Goal: Task Accomplishment & Management: Complete application form

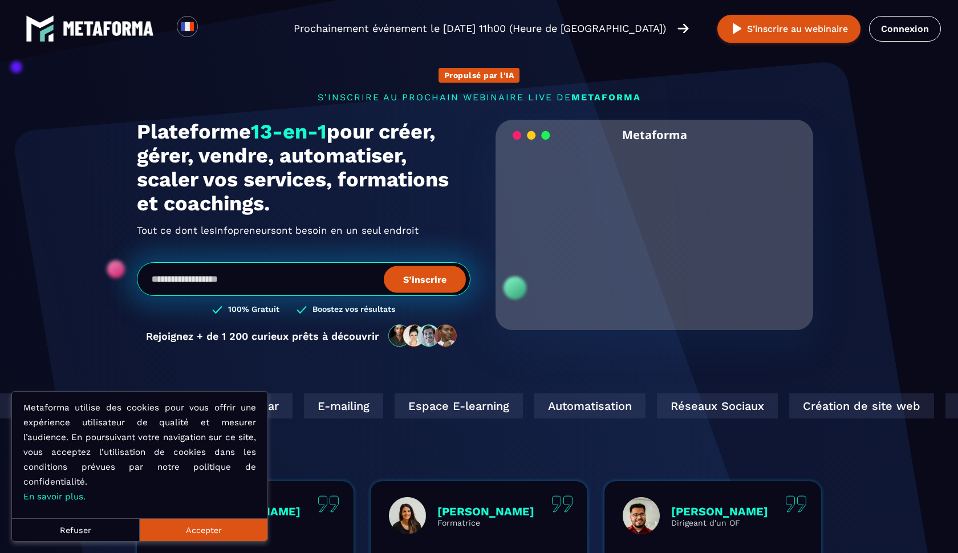
click at [651, 228] on video "Your browser does not support the video tag." at bounding box center [654, 225] width 301 height 150
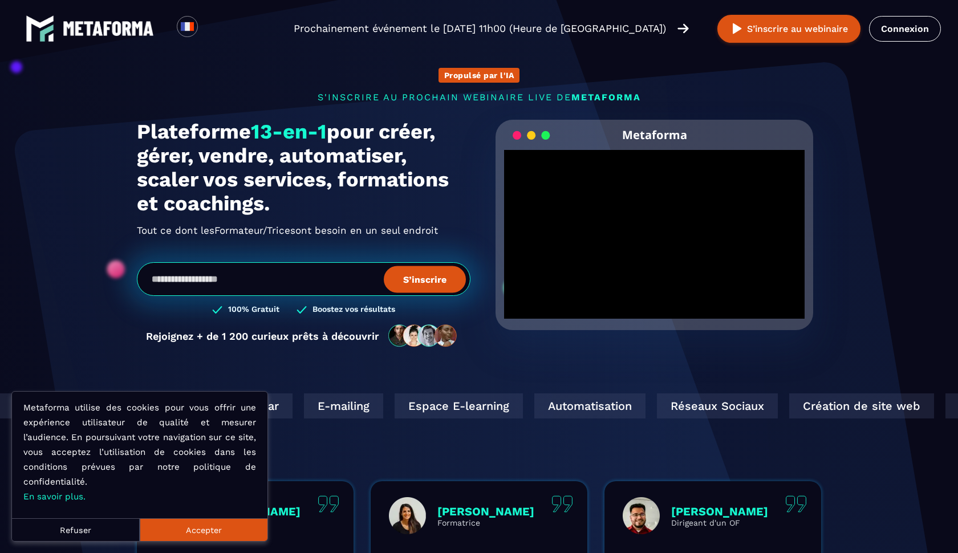
click at [250, 533] on button "Accepter" at bounding box center [204, 530] width 128 height 23
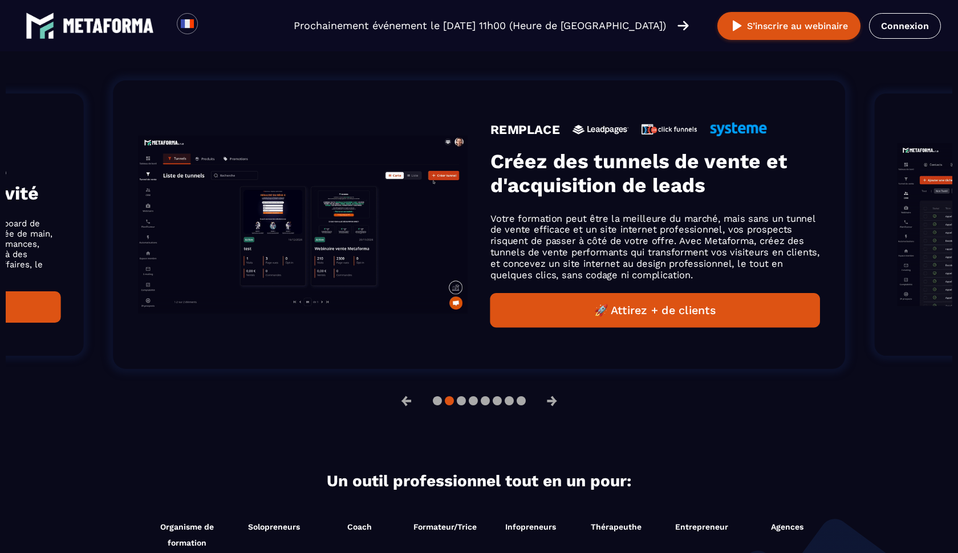
scroll to position [746, 0]
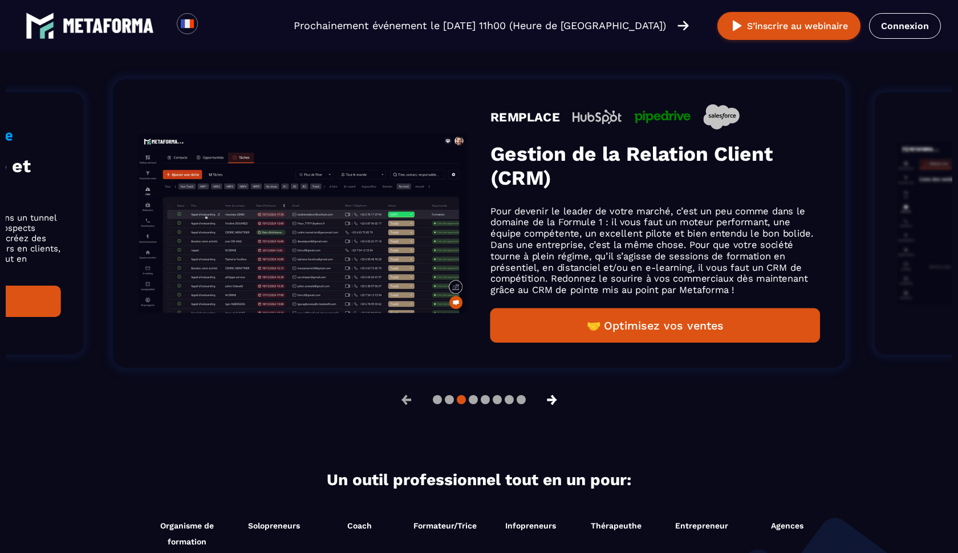
click at [551, 407] on button "→" at bounding box center [552, 399] width 30 height 27
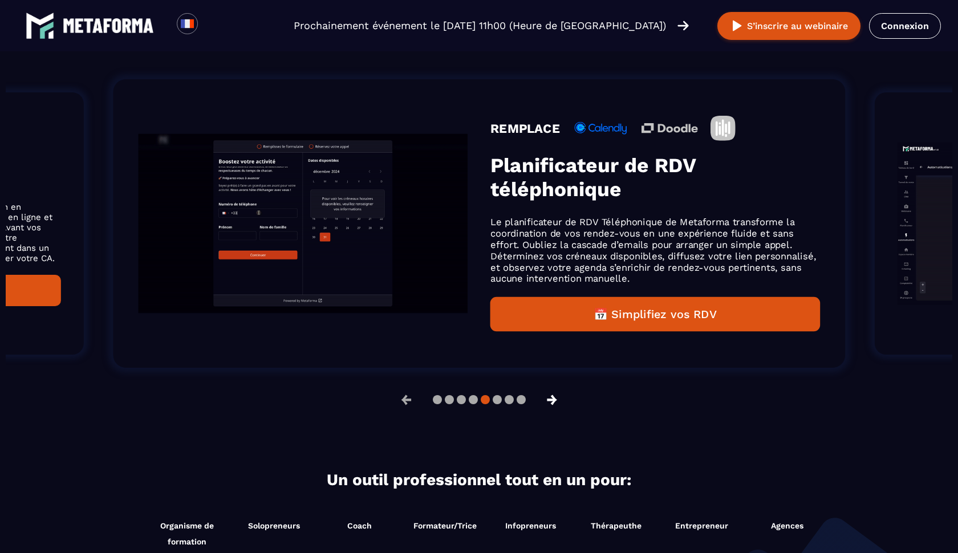
click at [551, 407] on button "→" at bounding box center [552, 399] width 30 height 27
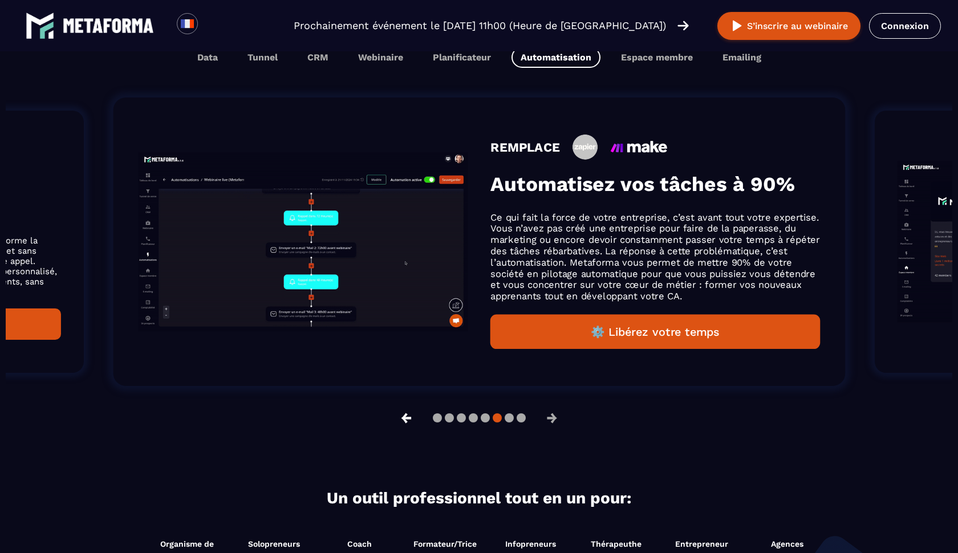
click at [405, 407] on li "REMPLACE Automatisez vos tâches à 90% Ce qui fait la force de votre entreprise,…" at bounding box center [480, 242] width 802 height 358
click at [407, 427] on button "←" at bounding box center [407, 417] width 30 height 27
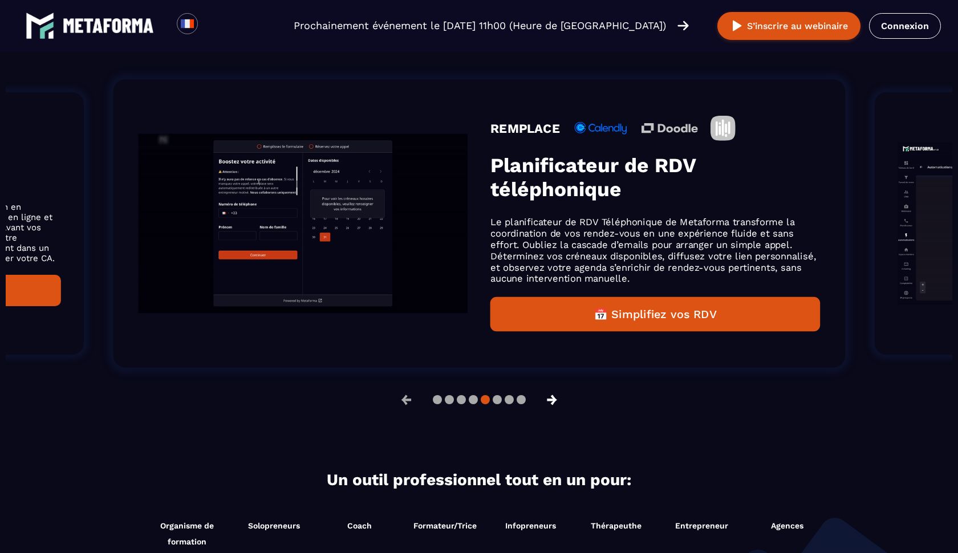
click at [552, 406] on button "→" at bounding box center [552, 399] width 30 height 27
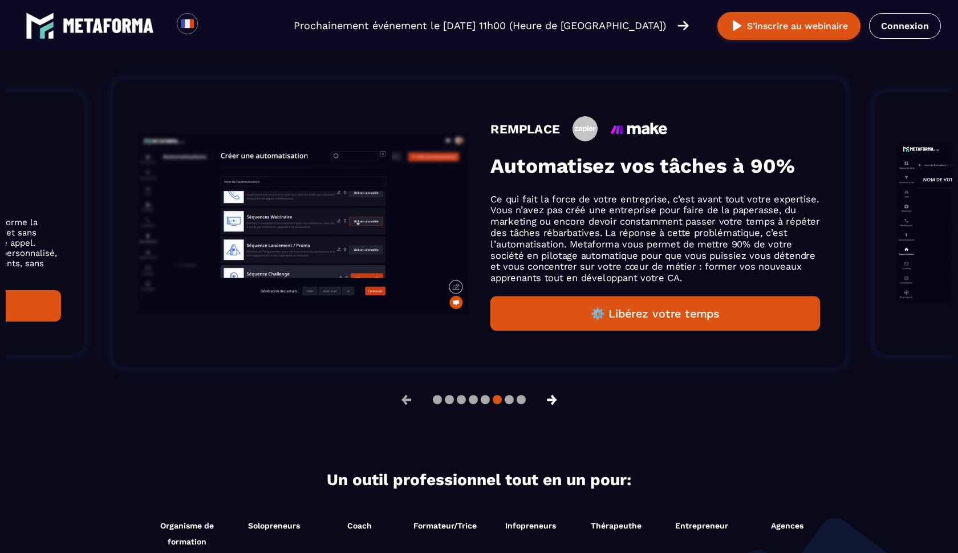
click at [554, 403] on button "→" at bounding box center [552, 399] width 30 height 27
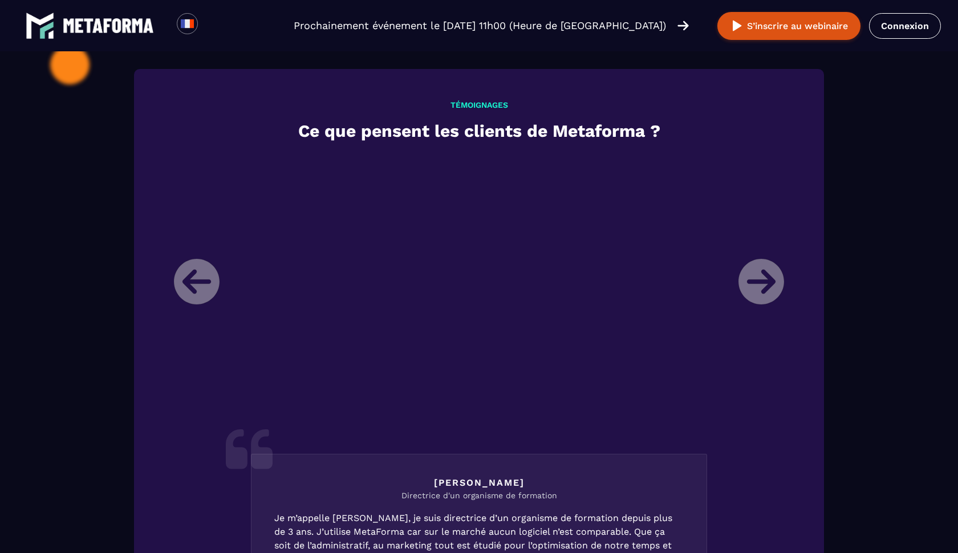
scroll to position [1264, 0]
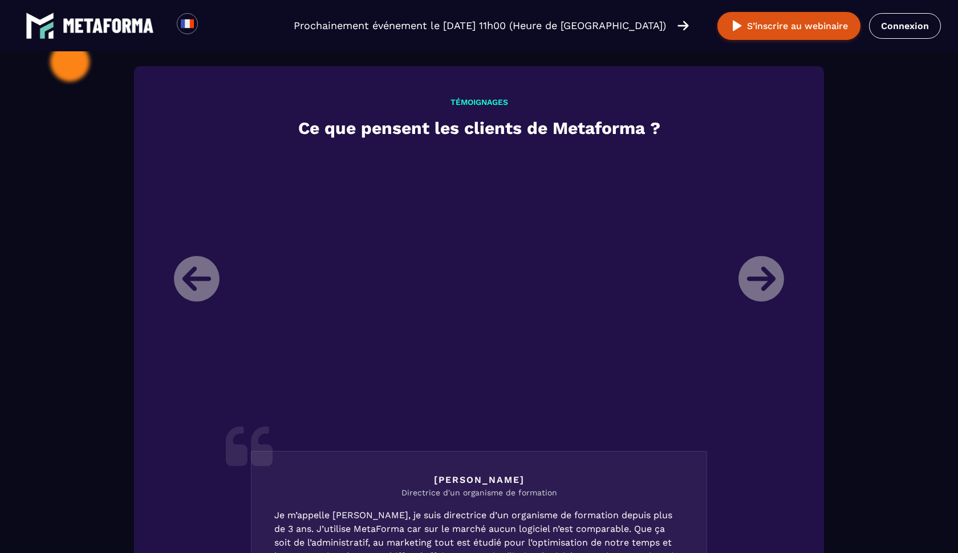
click at [759, 291] on li "[PERSON_NAME] Directrice d'un organisme de formation Je m’appelle [PERSON_NAME]…" at bounding box center [479, 449] width 628 height 594
click at [758, 290] on li "[PERSON_NAME] Directrice d'un organisme de formation Je m’appelle [PERSON_NAME]…" at bounding box center [479, 449] width 628 height 594
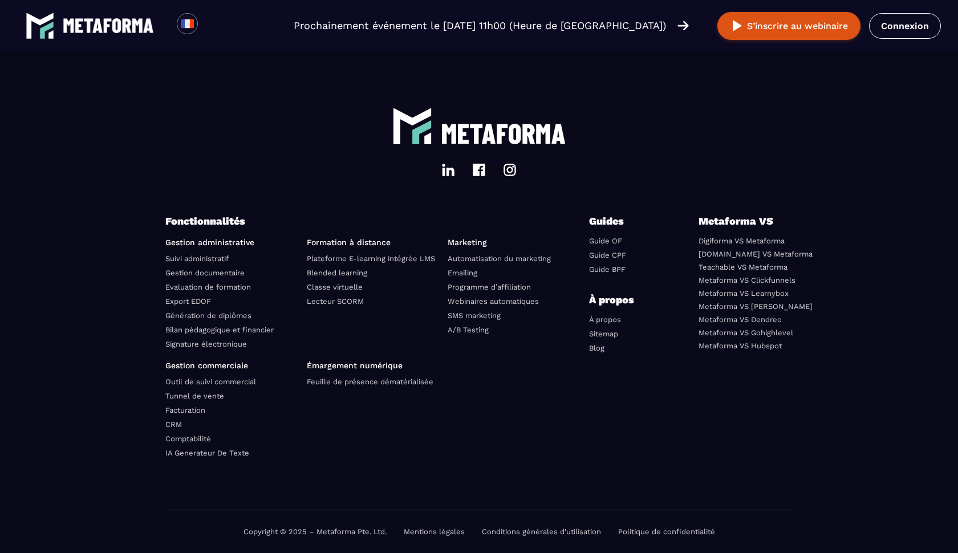
scroll to position [3895, 0]
click at [727, 347] on link "Metaforma VS Hubspot" at bounding box center [740, 346] width 83 height 9
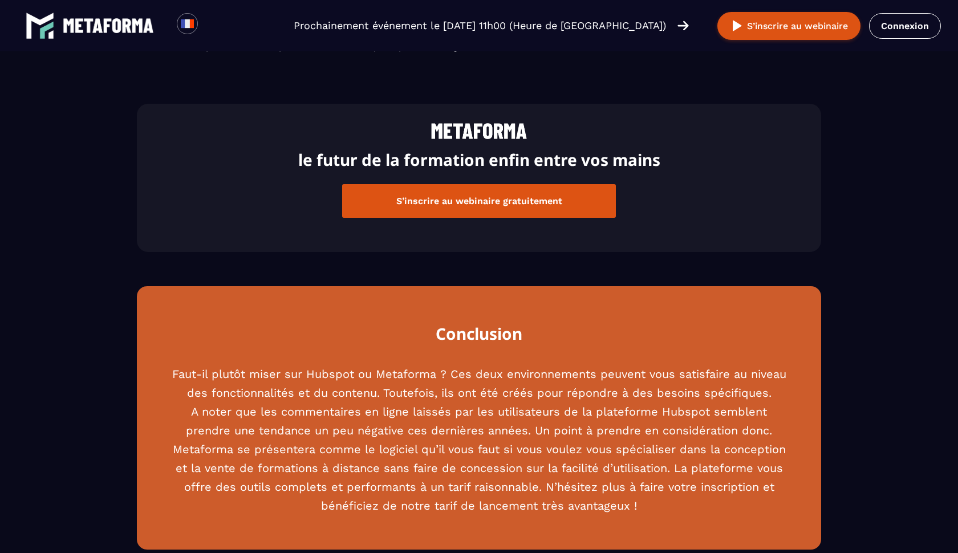
scroll to position [2900, 0]
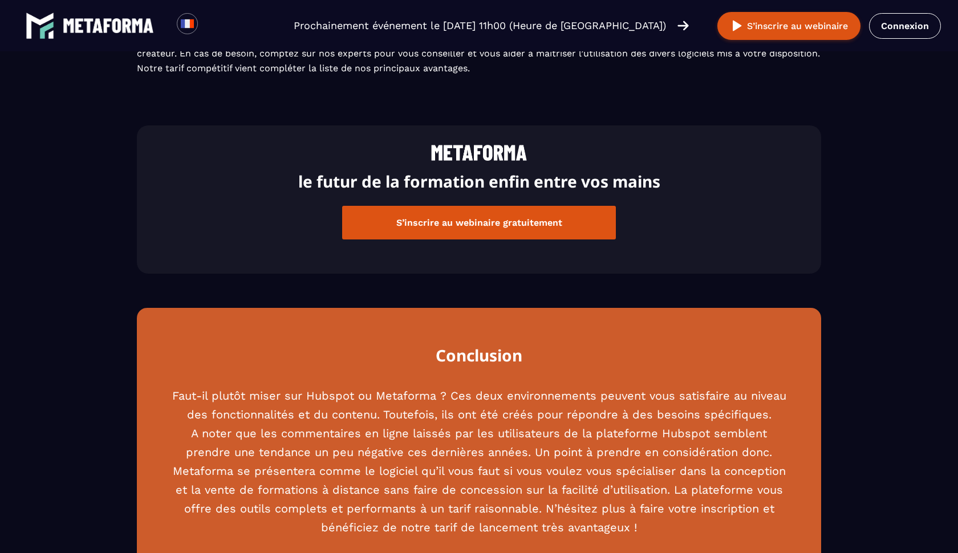
click at [467, 236] on button "S’inscrire au webinaire gratuitement" at bounding box center [479, 223] width 274 height 34
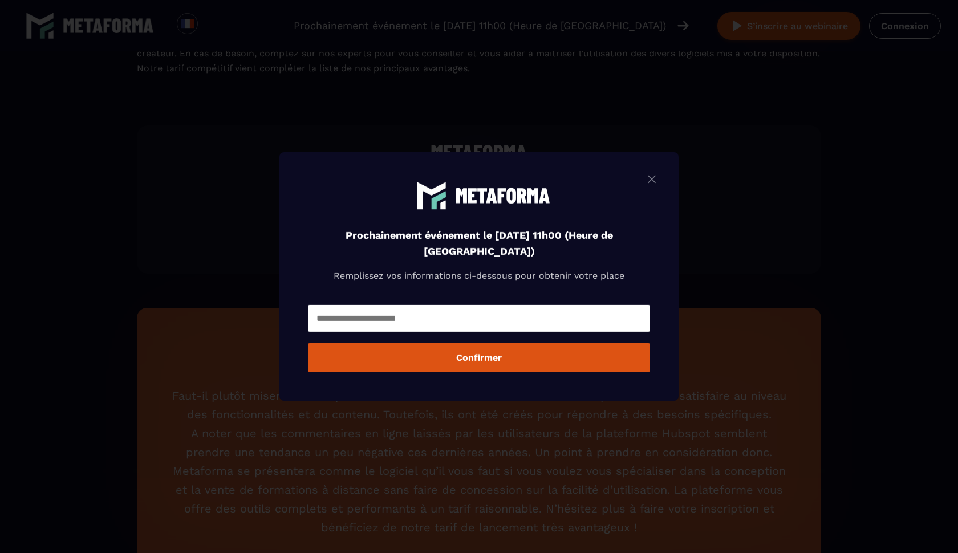
click at [649, 181] on img "Modal window" at bounding box center [652, 179] width 14 height 14
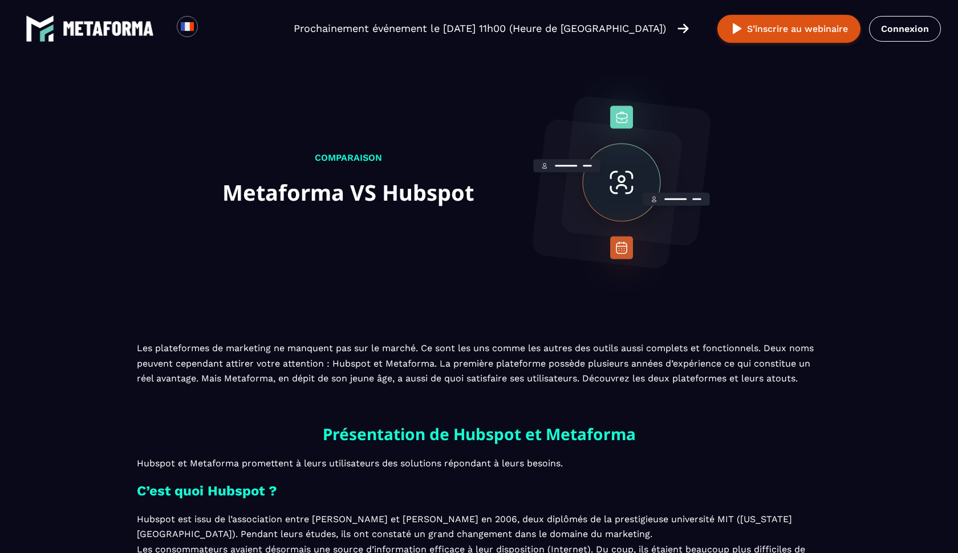
scroll to position [0, 0]
click at [903, 33] on link "Connexion" at bounding box center [905, 29] width 72 height 26
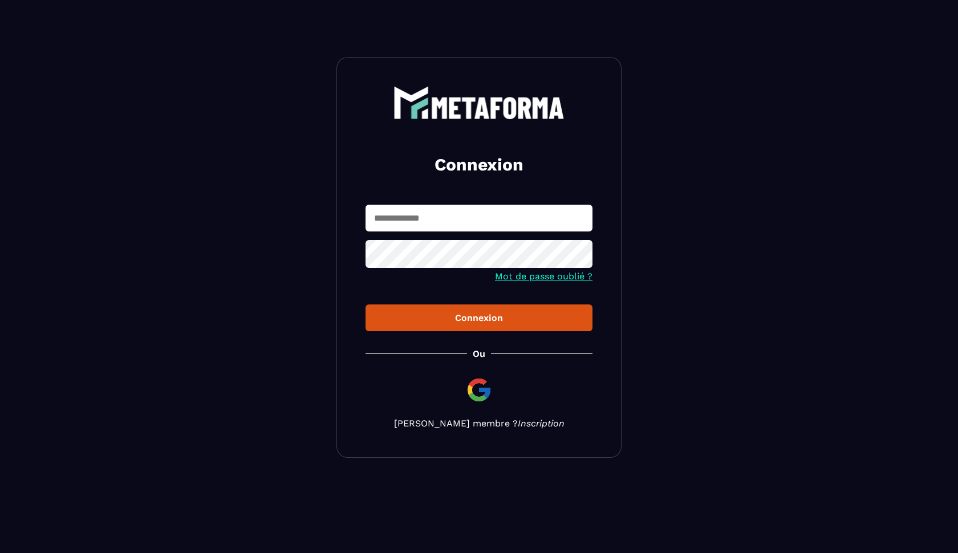
click at [527, 424] on link "Inscription" at bounding box center [541, 423] width 47 height 11
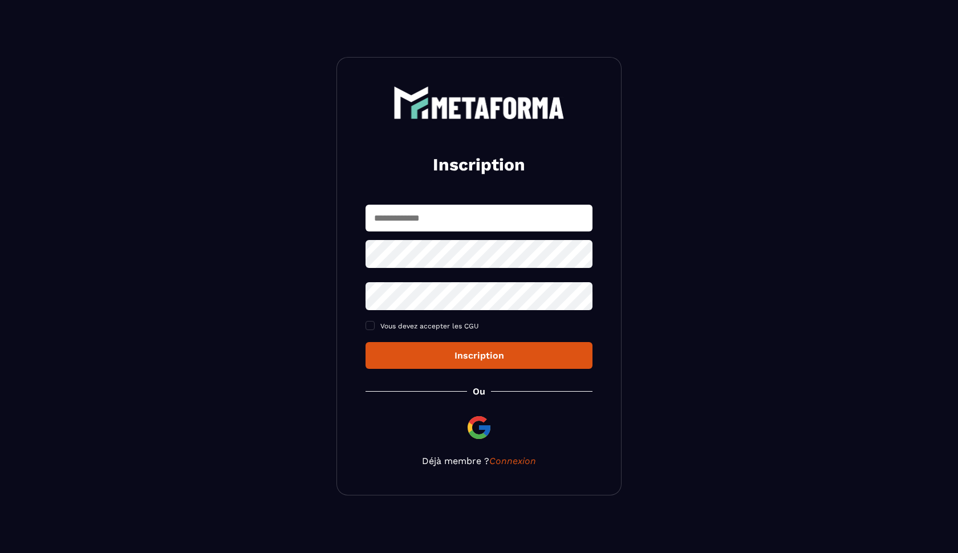
click at [475, 428] on img at bounding box center [479, 427] width 27 height 27
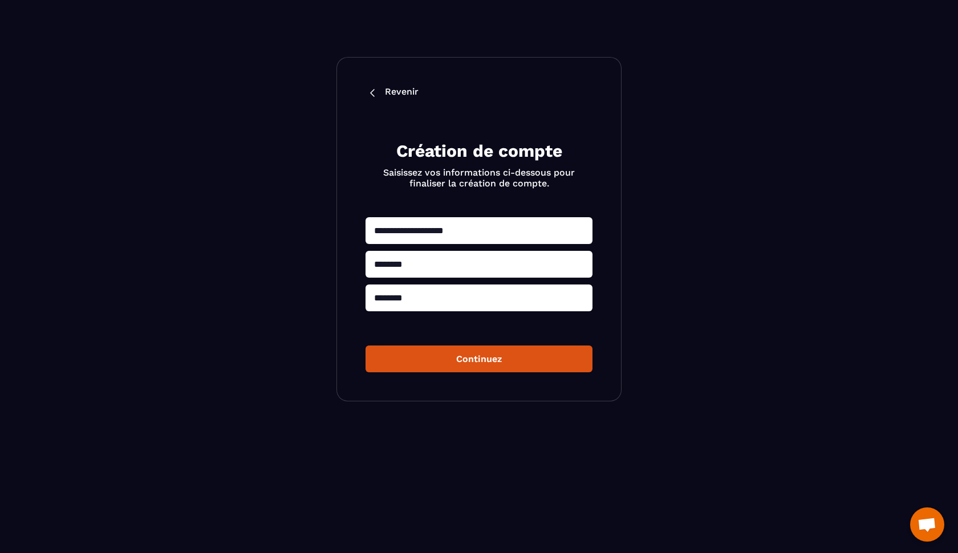
type input "**********"
click at [485, 363] on button "Continuez" at bounding box center [479, 359] width 227 height 27
